Goal: Information Seeking & Learning: Learn about a topic

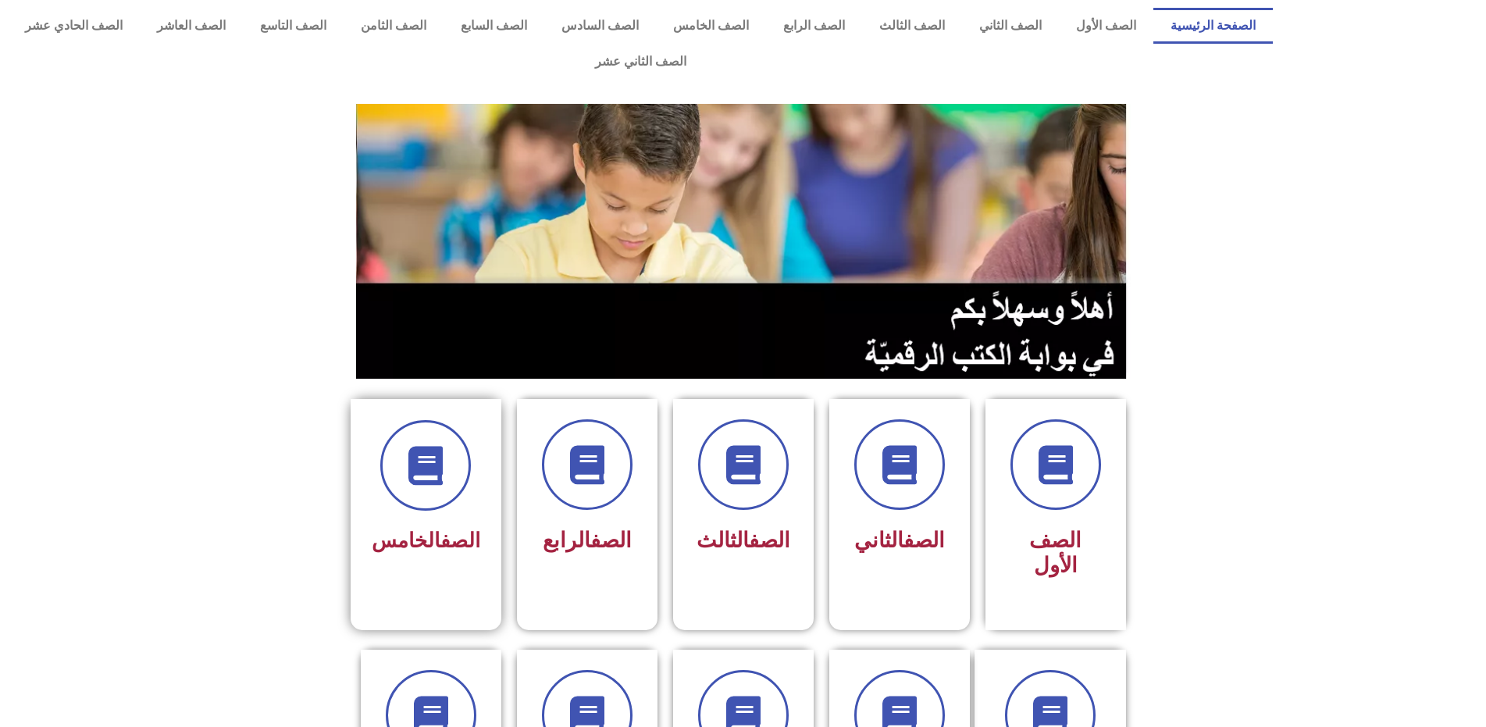
click at [417, 529] on span "الصف الخامس" at bounding box center [426, 540] width 109 height 23
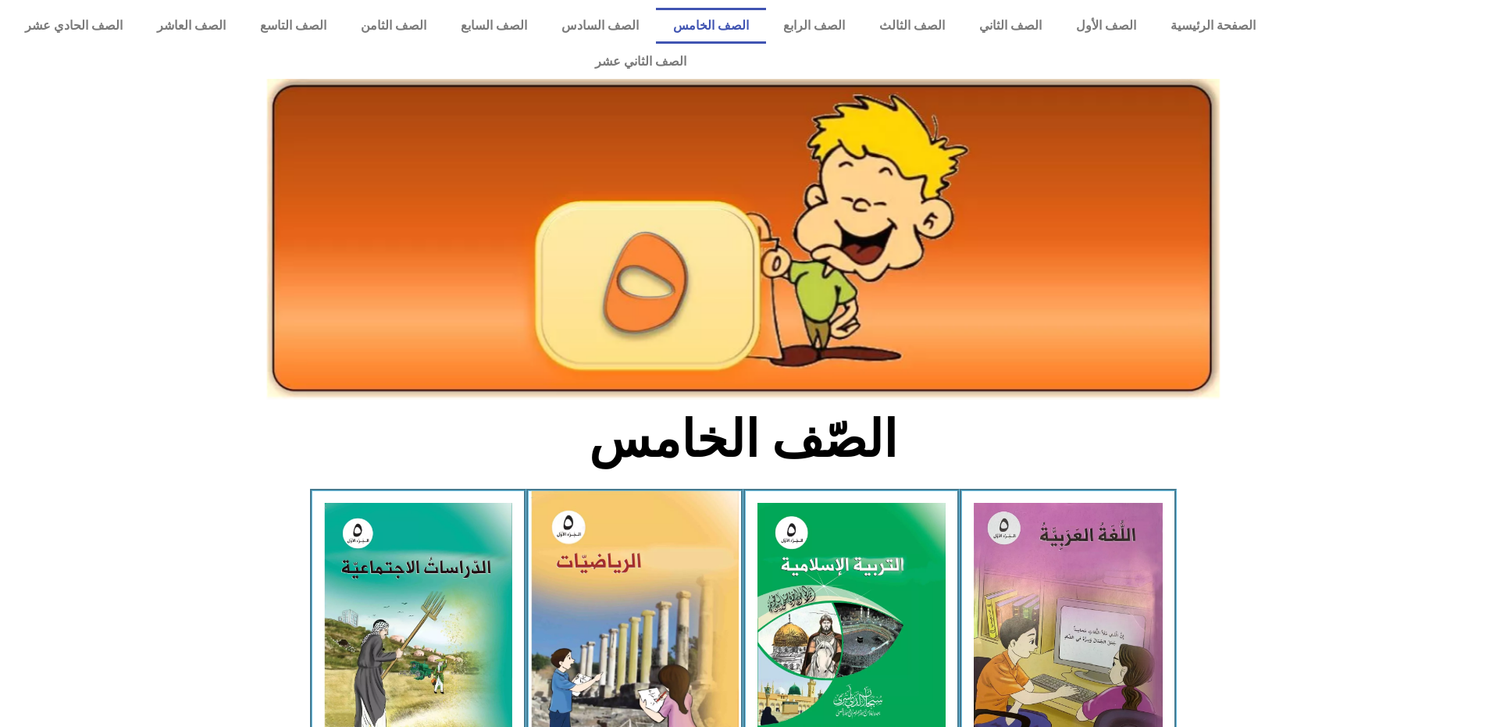
click at [668, 576] on img at bounding box center [635, 621] width 208 height 261
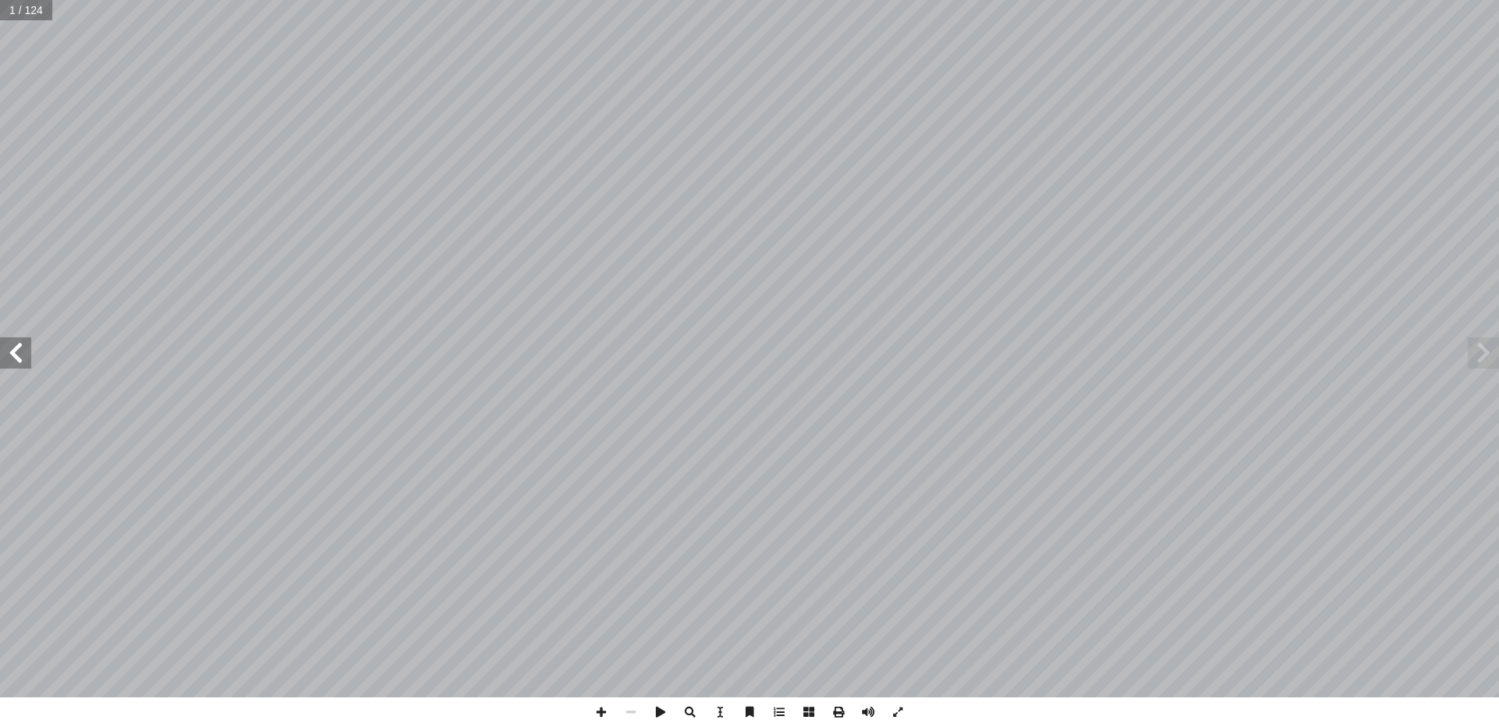
click at [8, 354] on span at bounding box center [15, 352] width 31 height 31
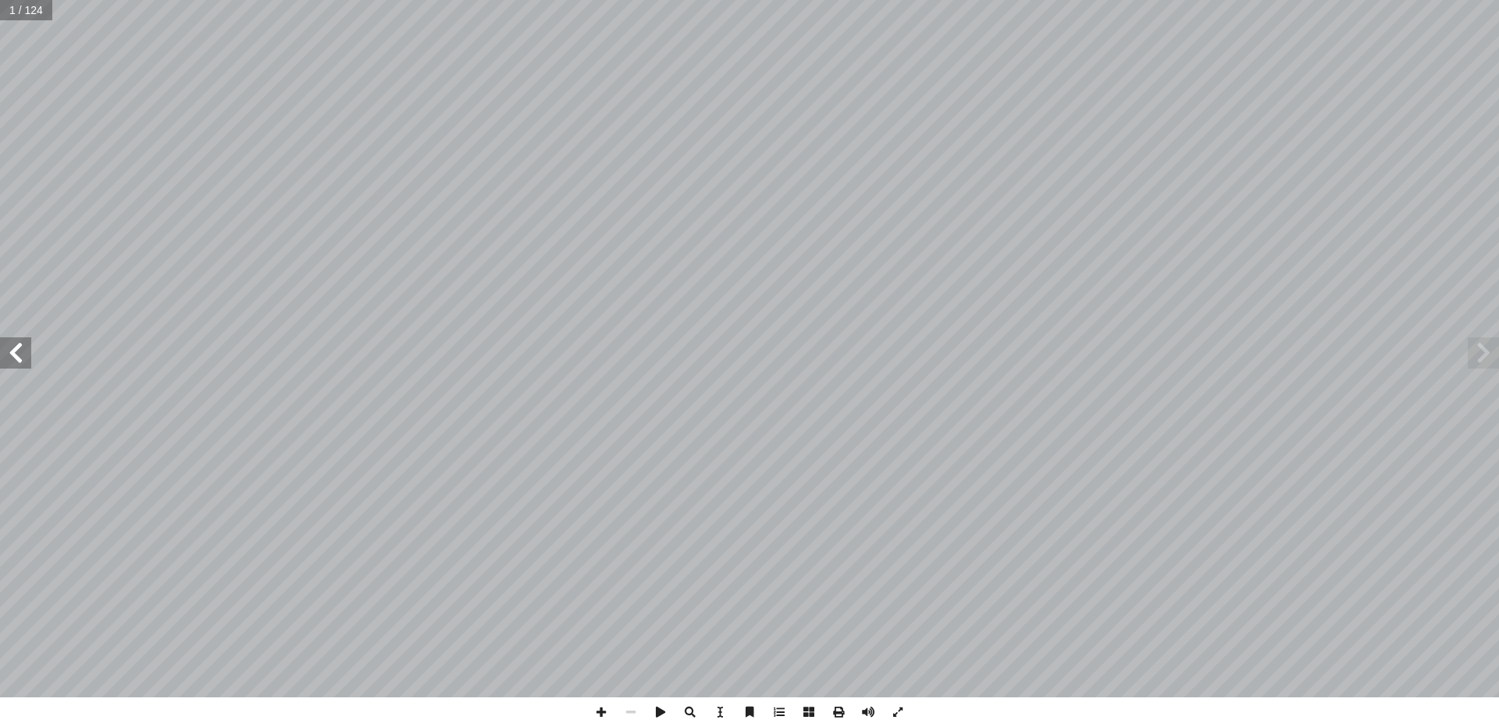
click at [8, 354] on span at bounding box center [15, 352] width 31 height 31
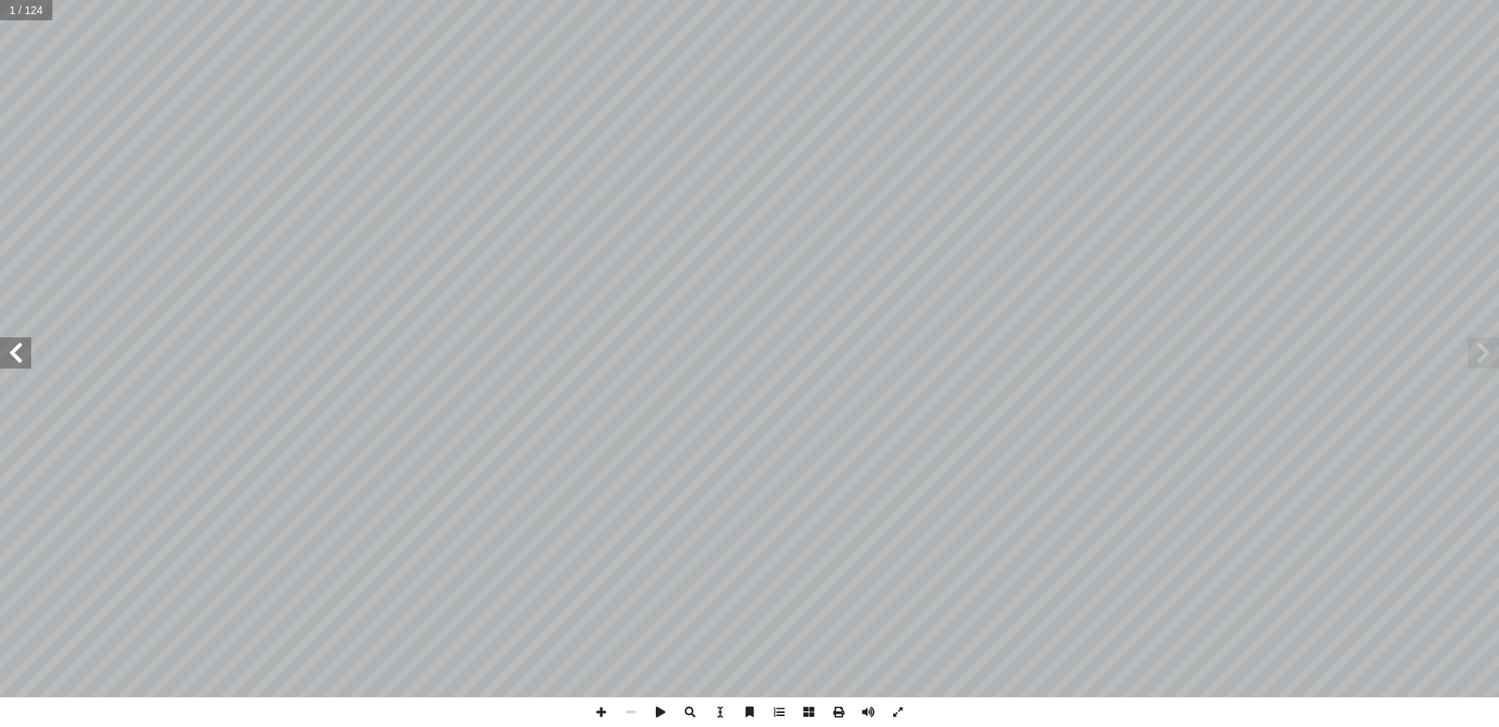
click at [8, 354] on span at bounding box center [15, 352] width 31 height 31
click at [6, 351] on span at bounding box center [15, 352] width 31 height 31
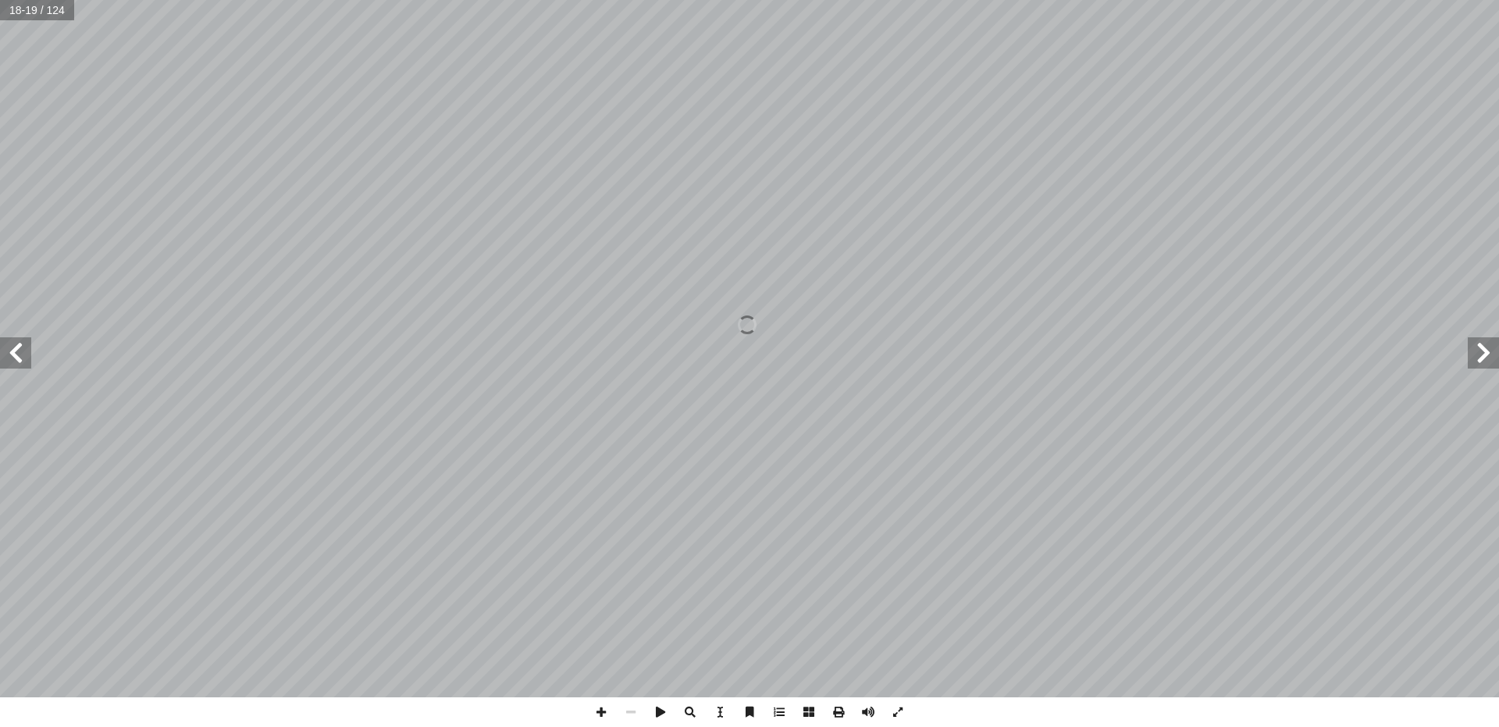
click at [6, 351] on span at bounding box center [15, 352] width 31 height 31
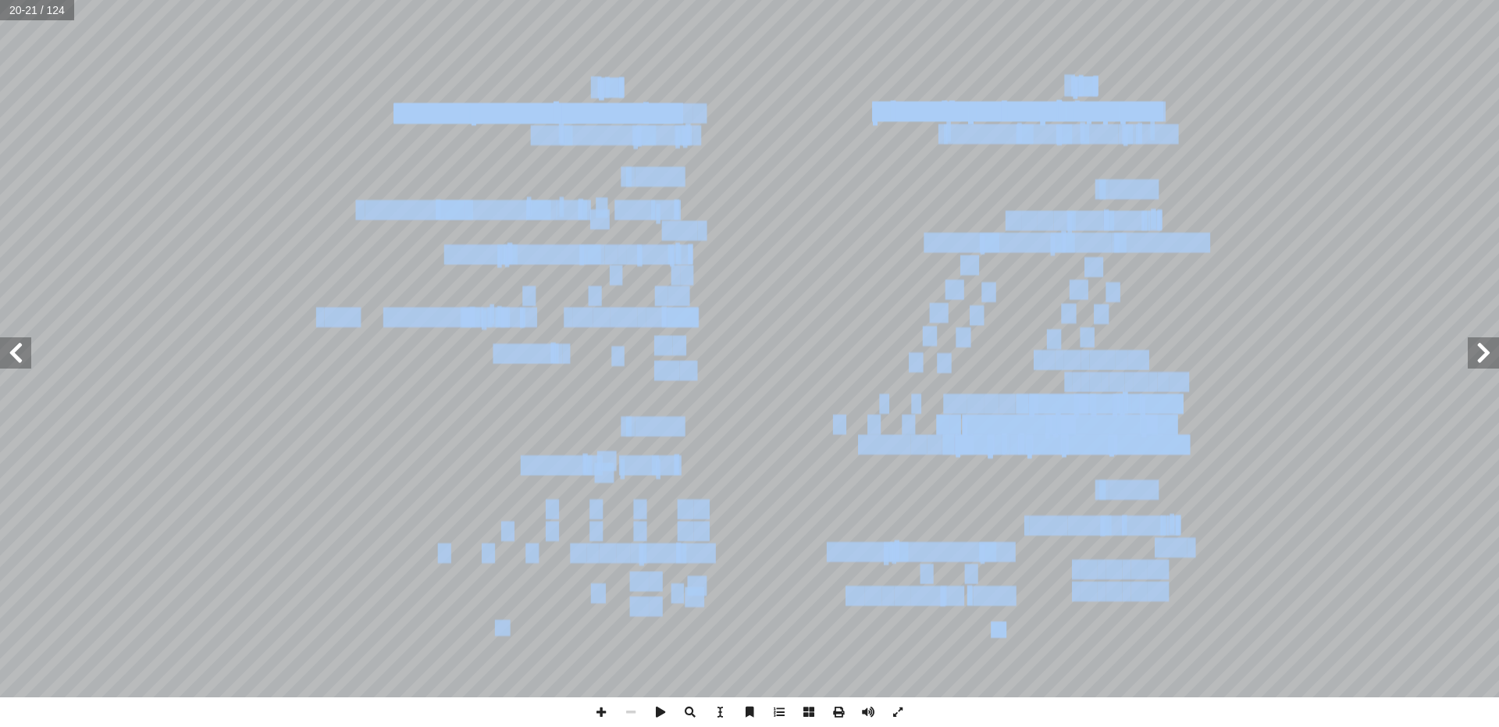
click at [23, 340] on span at bounding box center [15, 352] width 31 height 31
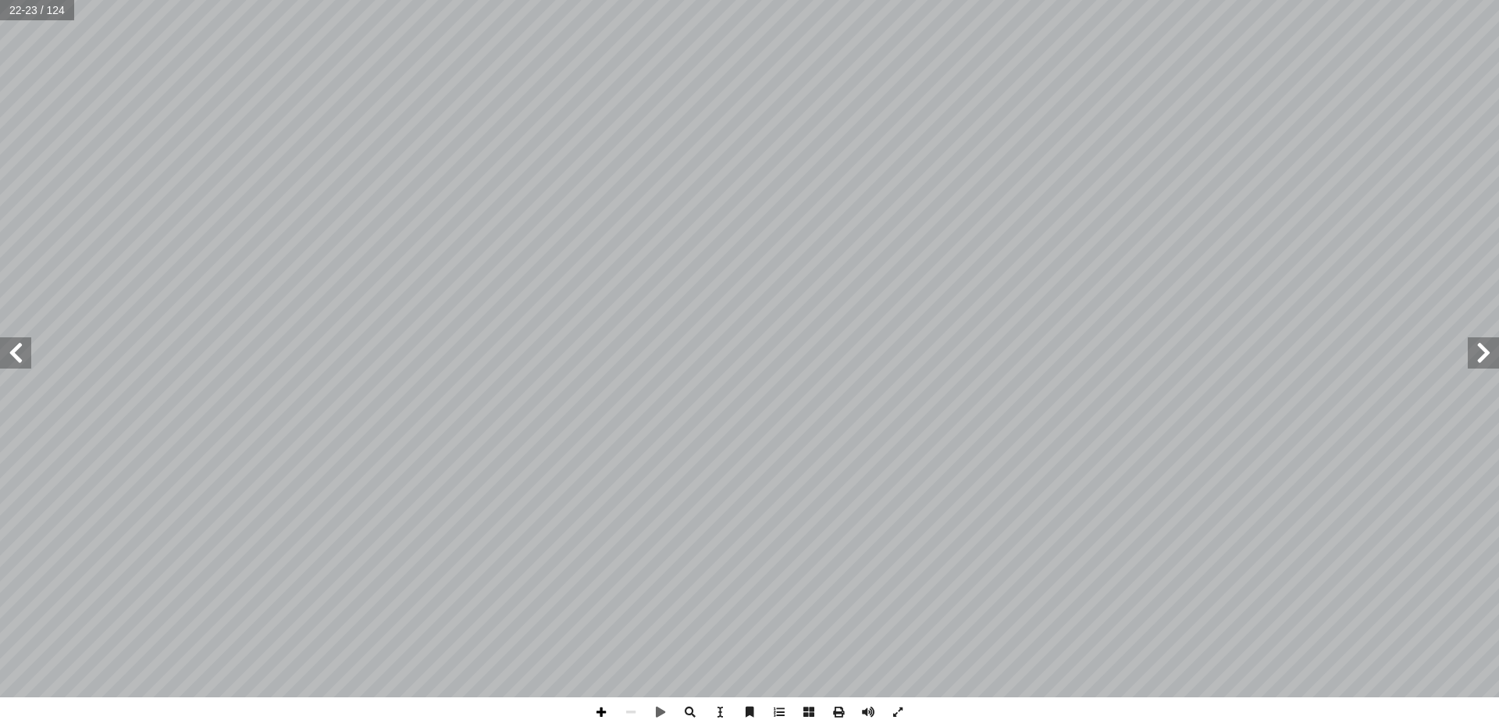
click at [609, 714] on span at bounding box center [601, 712] width 30 height 30
click at [627, 707] on span at bounding box center [631, 712] width 30 height 30
click at [600, 707] on span at bounding box center [601, 712] width 30 height 30
